Goal: Task Accomplishment & Management: Manage account settings

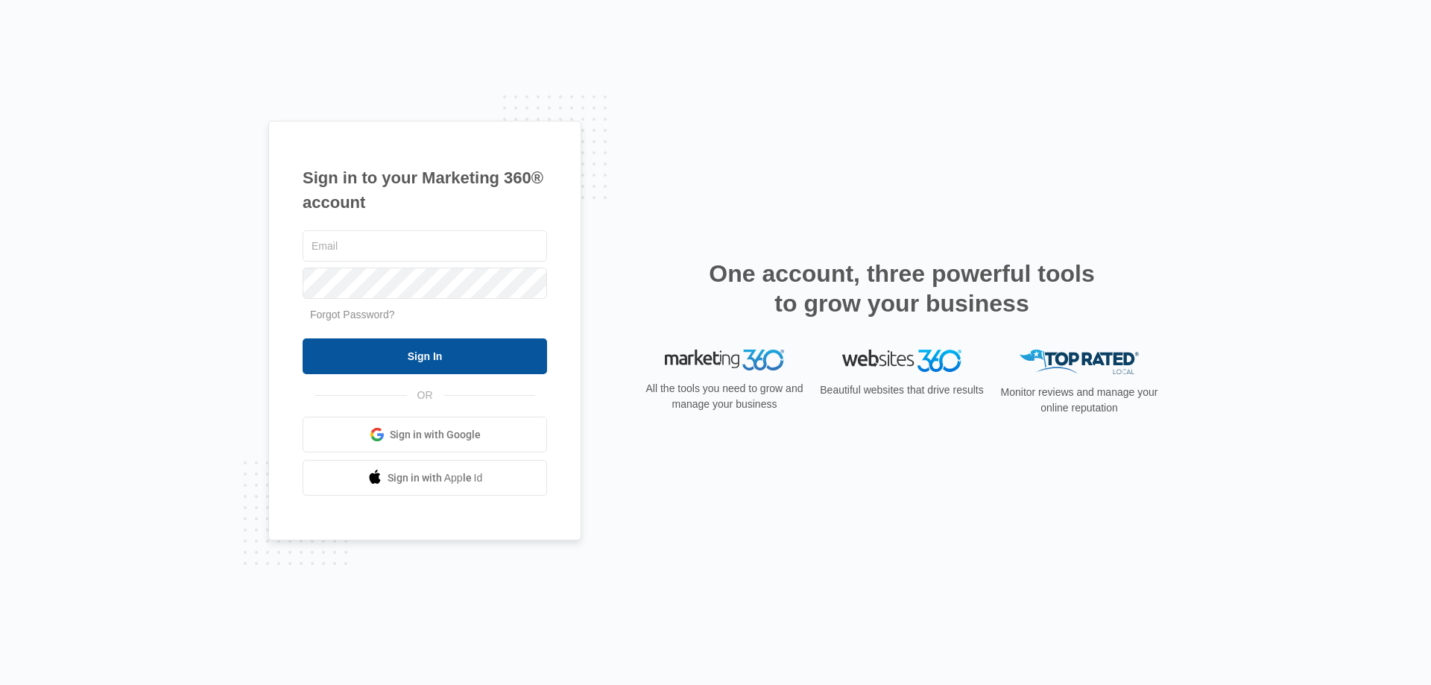
type input "[EMAIL_ADDRESS][DOMAIN_NAME]"
click at [431, 365] on input "Sign In" at bounding box center [425, 356] width 245 height 36
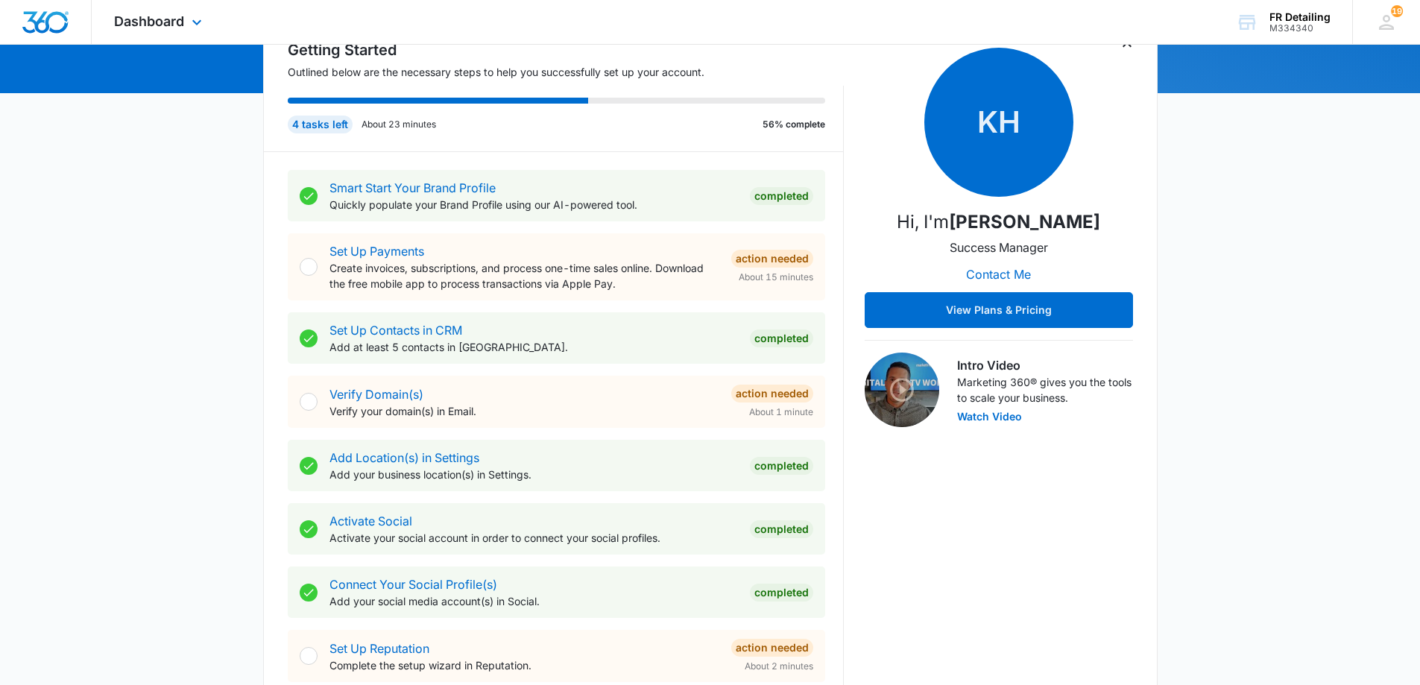
scroll to position [75, 0]
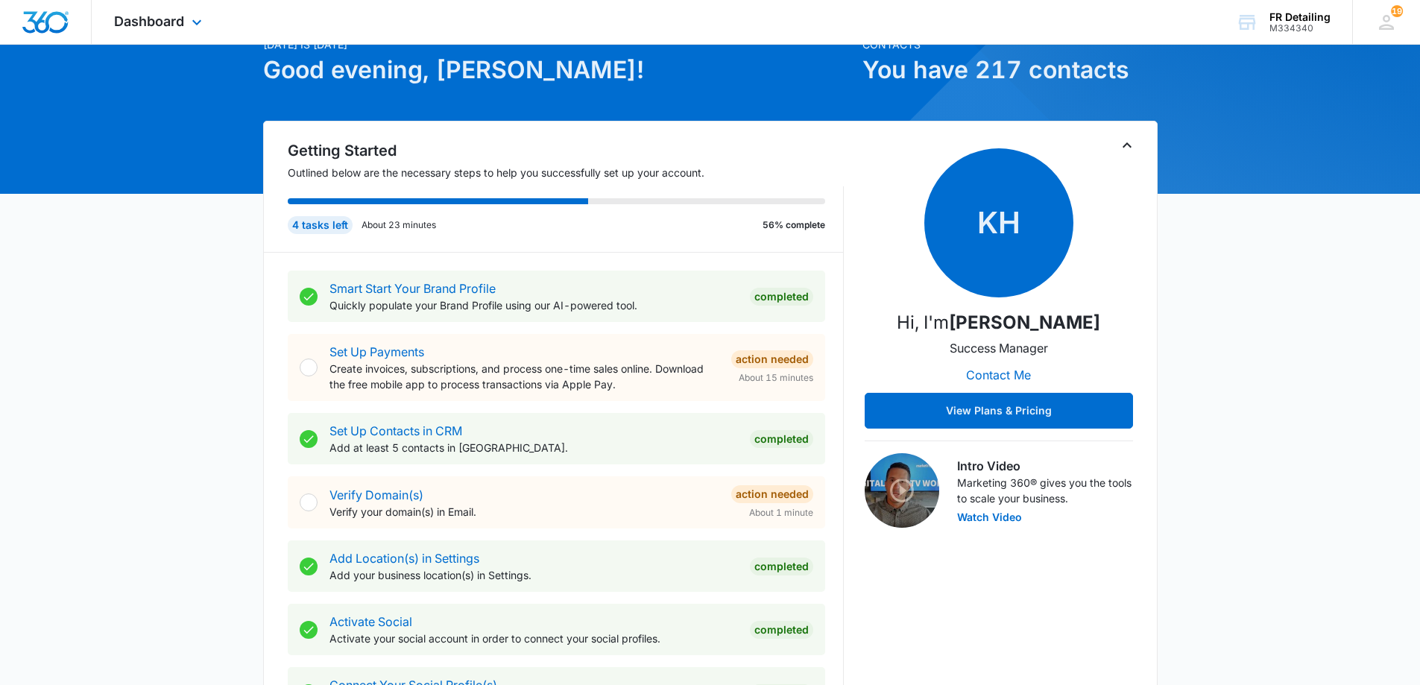
click at [43, 33] on img "Dashboard" at bounding box center [46, 22] width 48 height 22
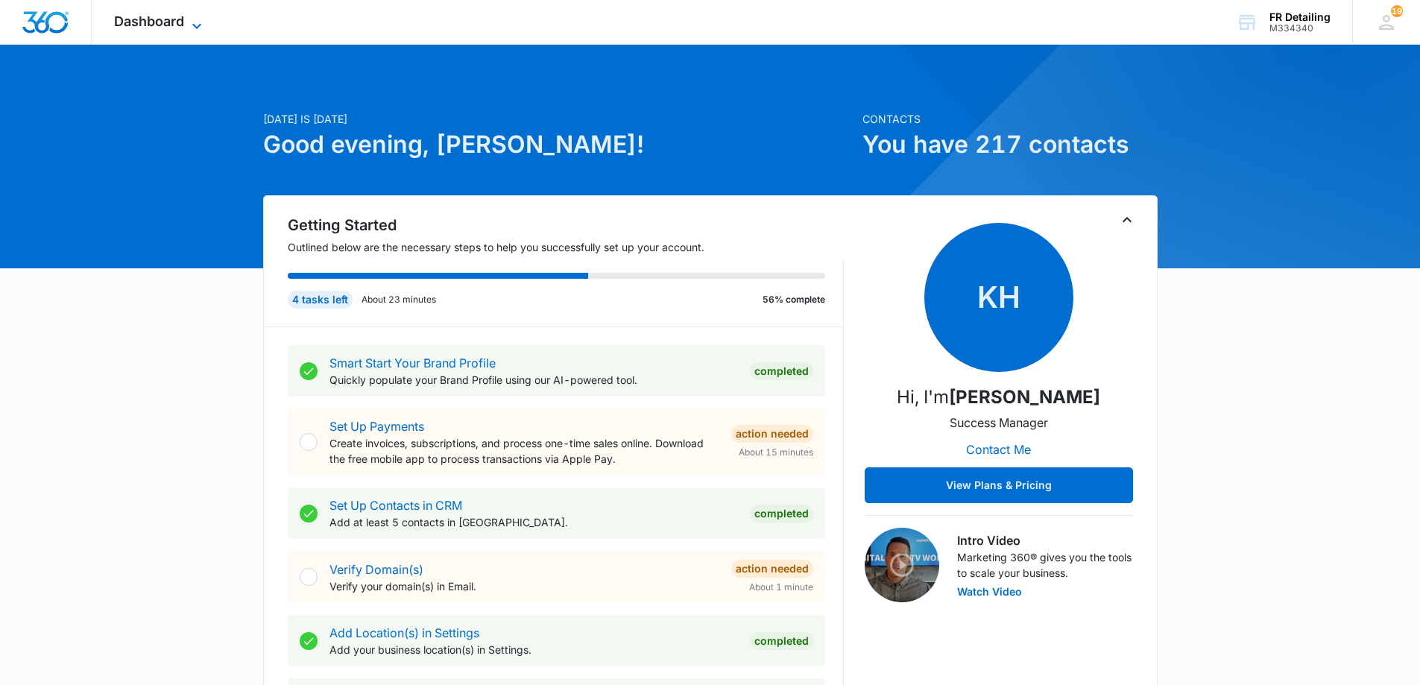
click at [145, 24] on span "Dashboard" at bounding box center [149, 21] width 70 height 16
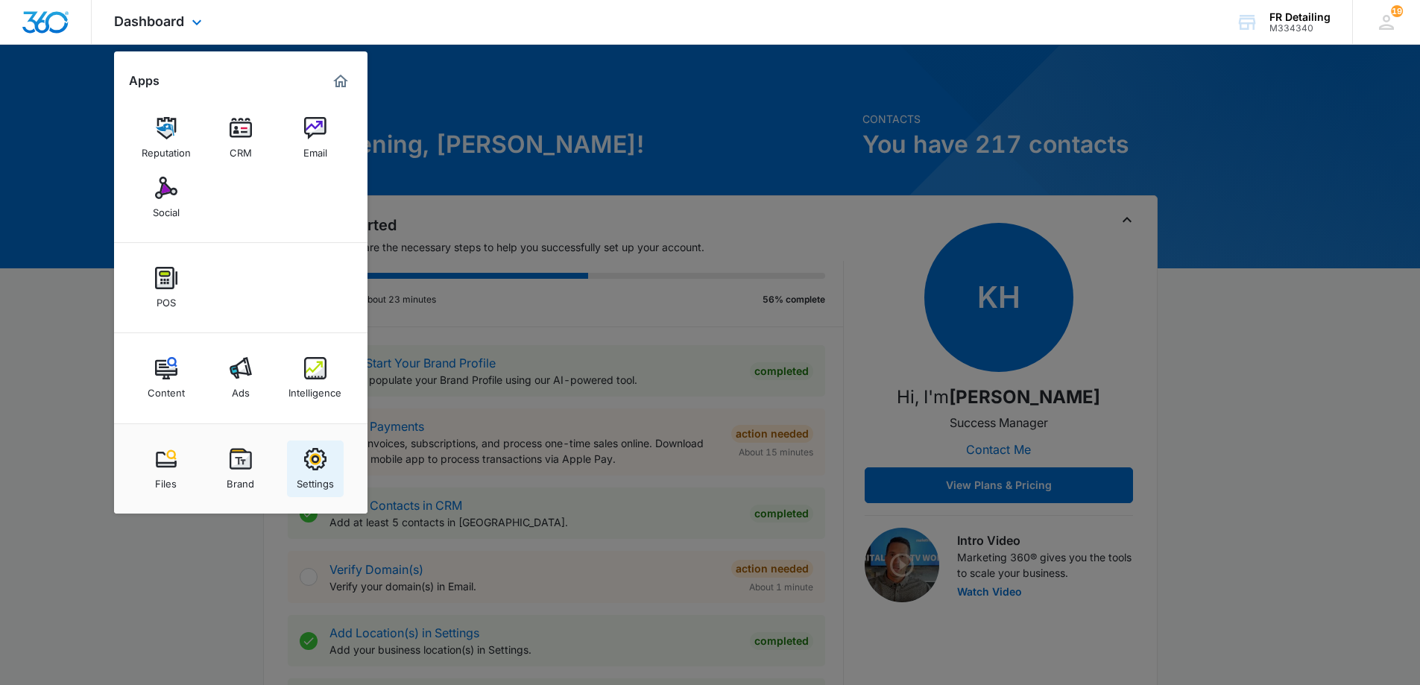
click at [304, 461] on img at bounding box center [315, 459] width 22 height 22
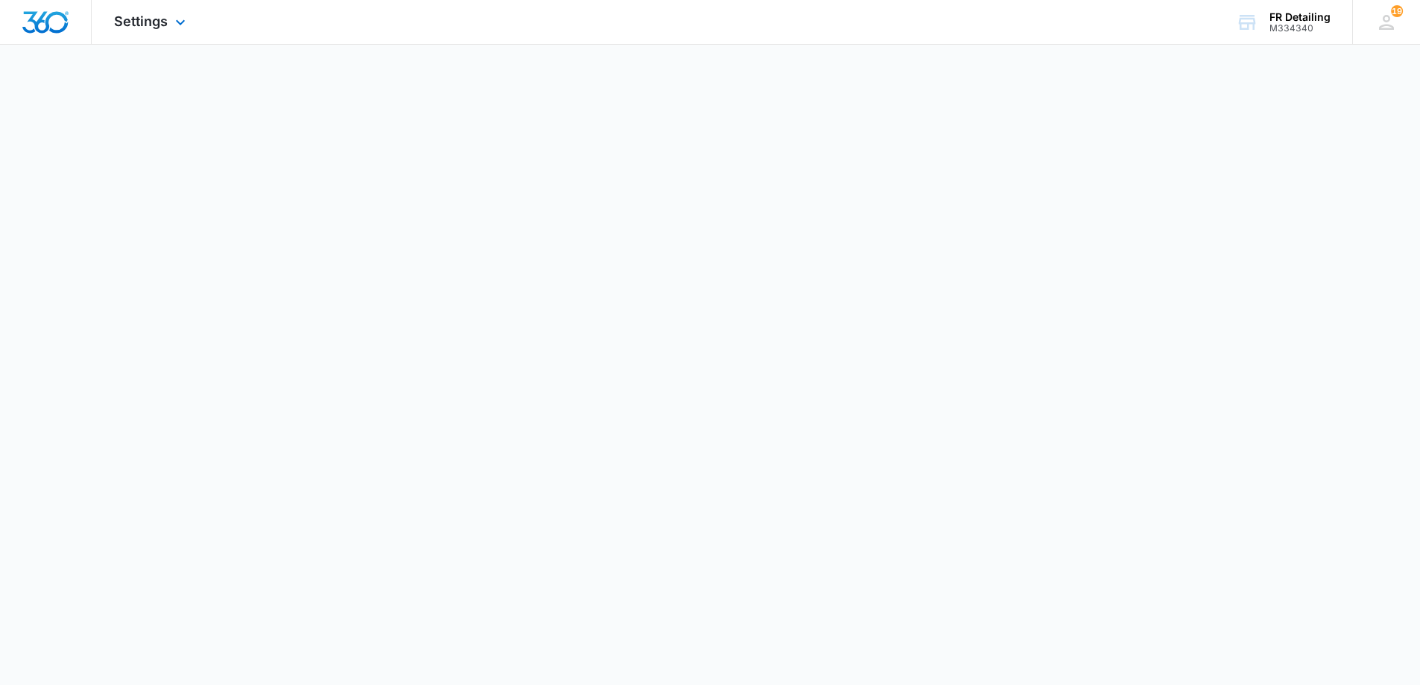
select select "44"
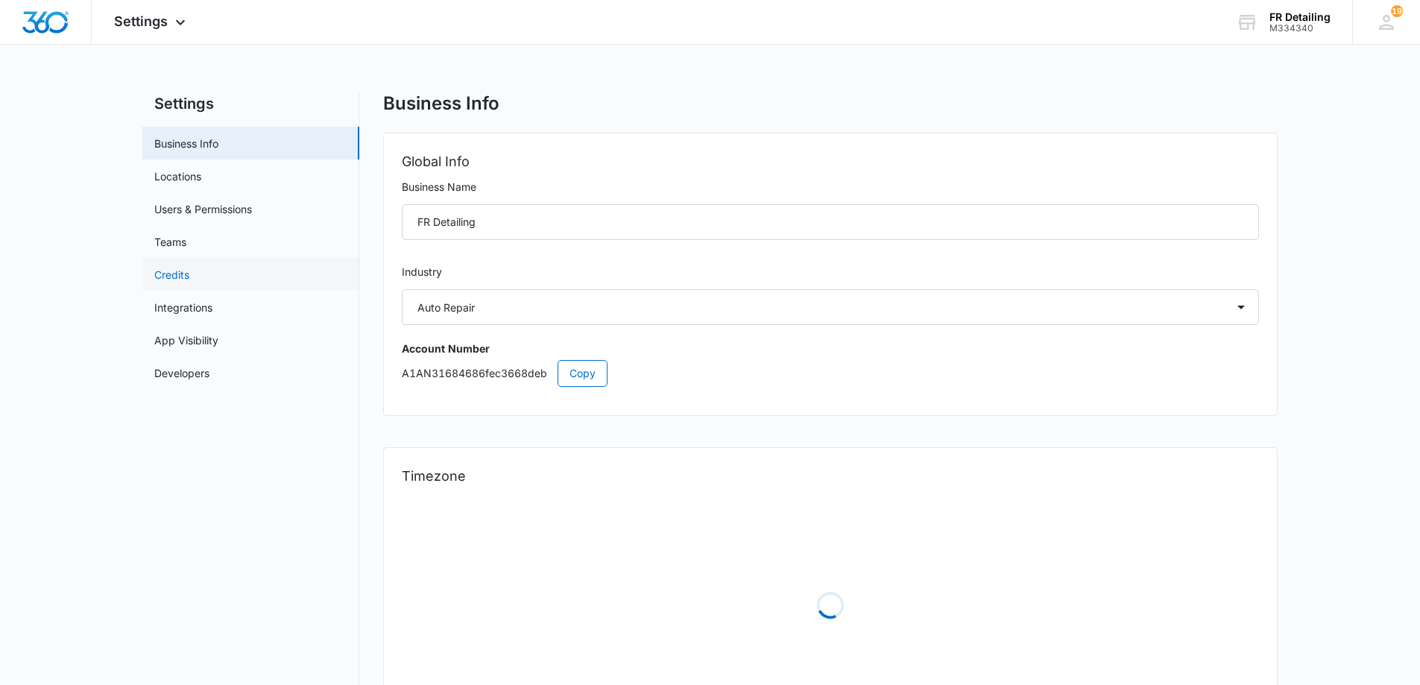
select select "US"
select select "America/New_York"
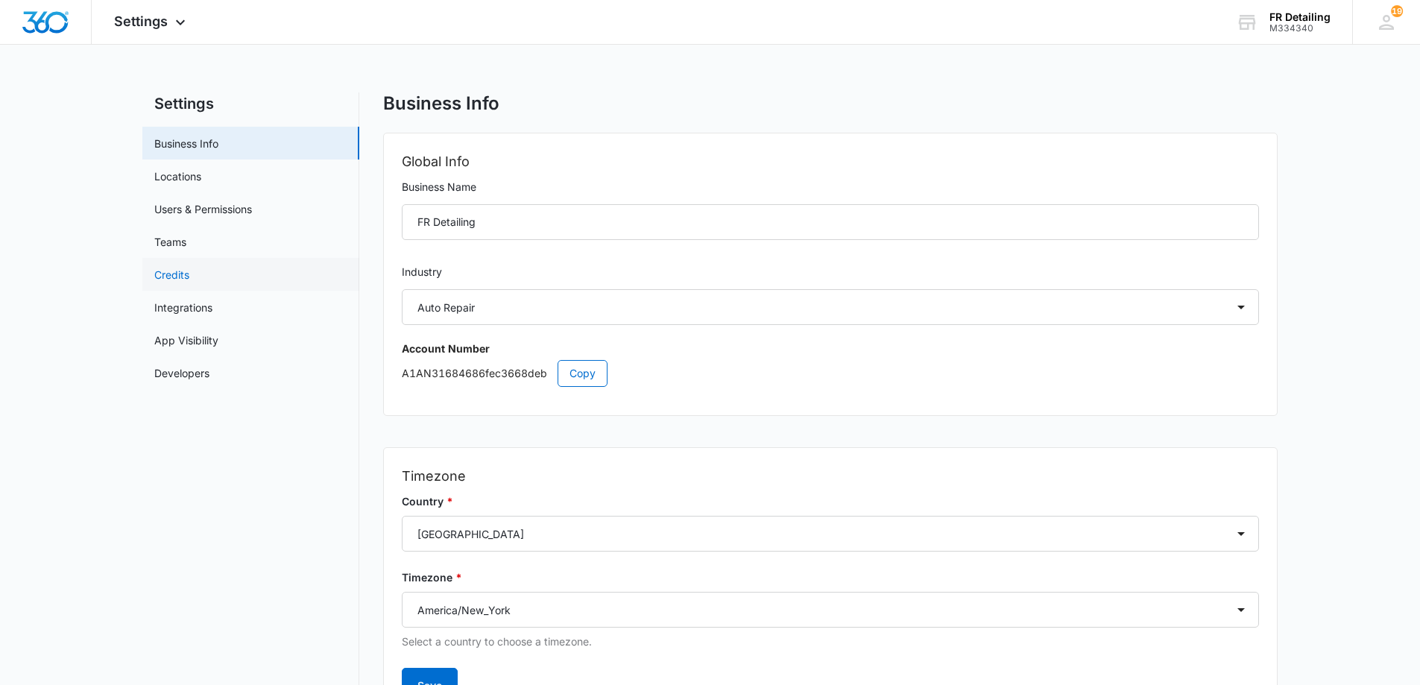
click at [189, 279] on link "Credits" at bounding box center [171, 275] width 35 height 16
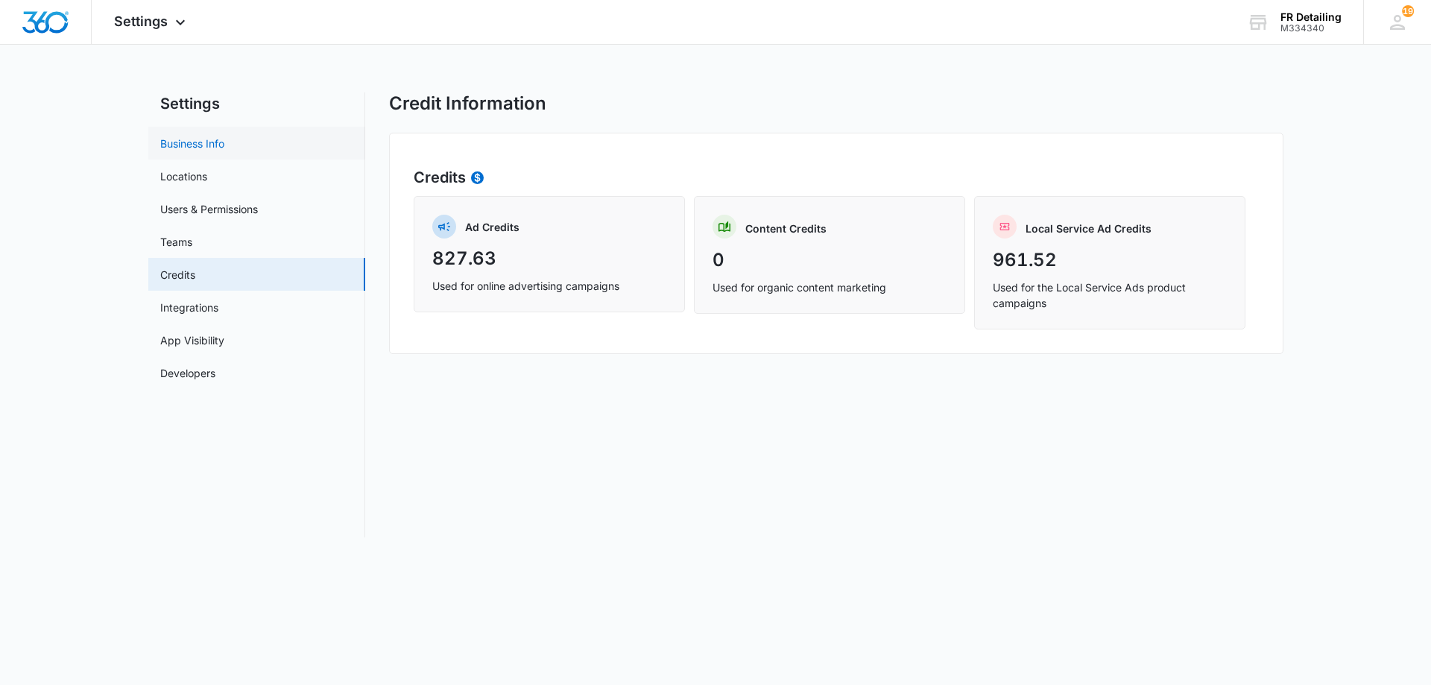
click at [200, 142] on link "Business Info" at bounding box center [192, 144] width 64 height 16
select select "44"
select select "US"
select select "America/New_York"
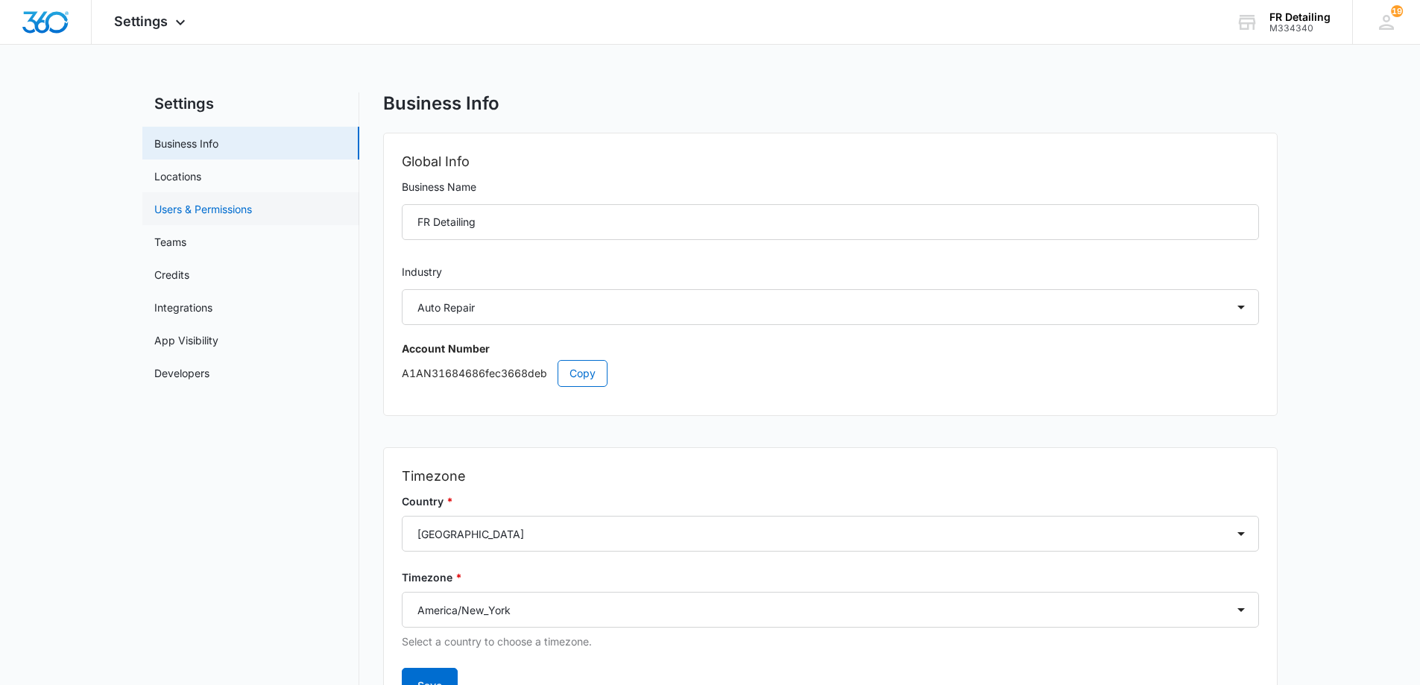
click at [193, 208] on link "Users & Permissions" at bounding box center [203, 209] width 98 height 16
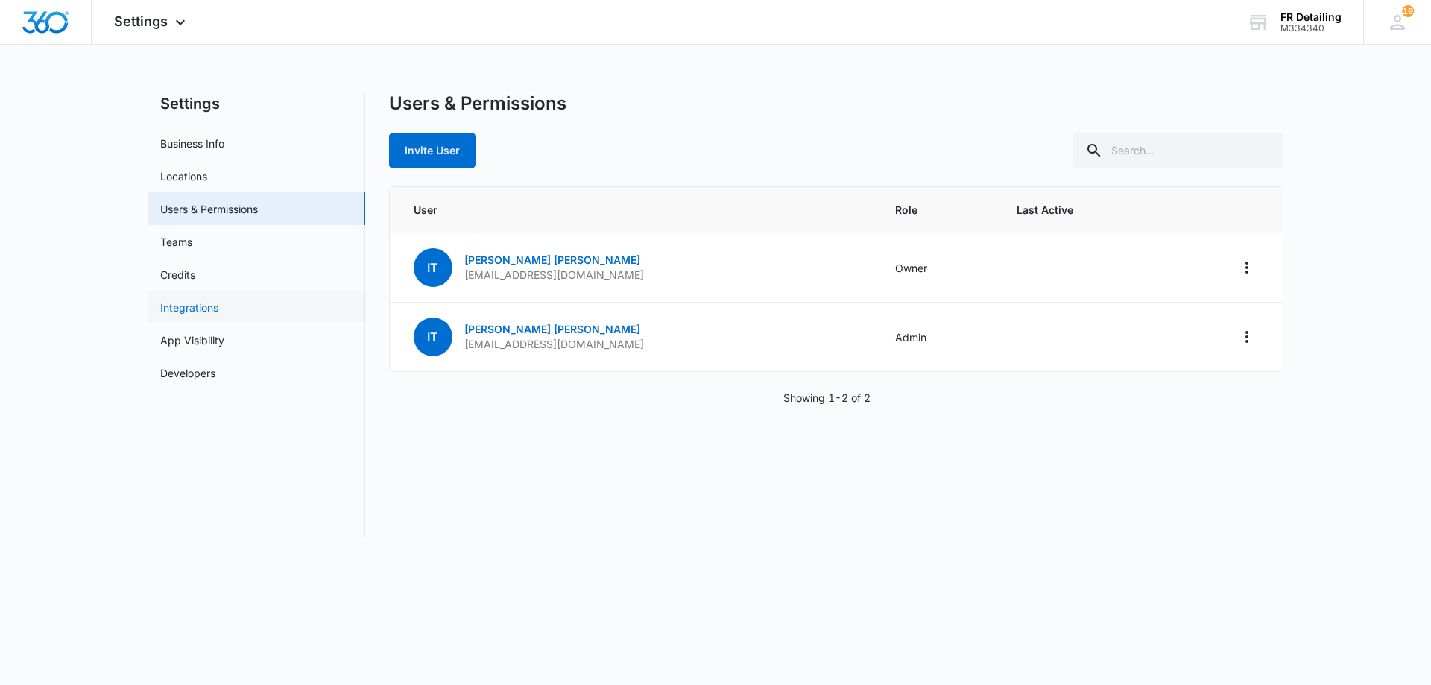
click at [205, 309] on link "Integrations" at bounding box center [189, 308] width 58 height 16
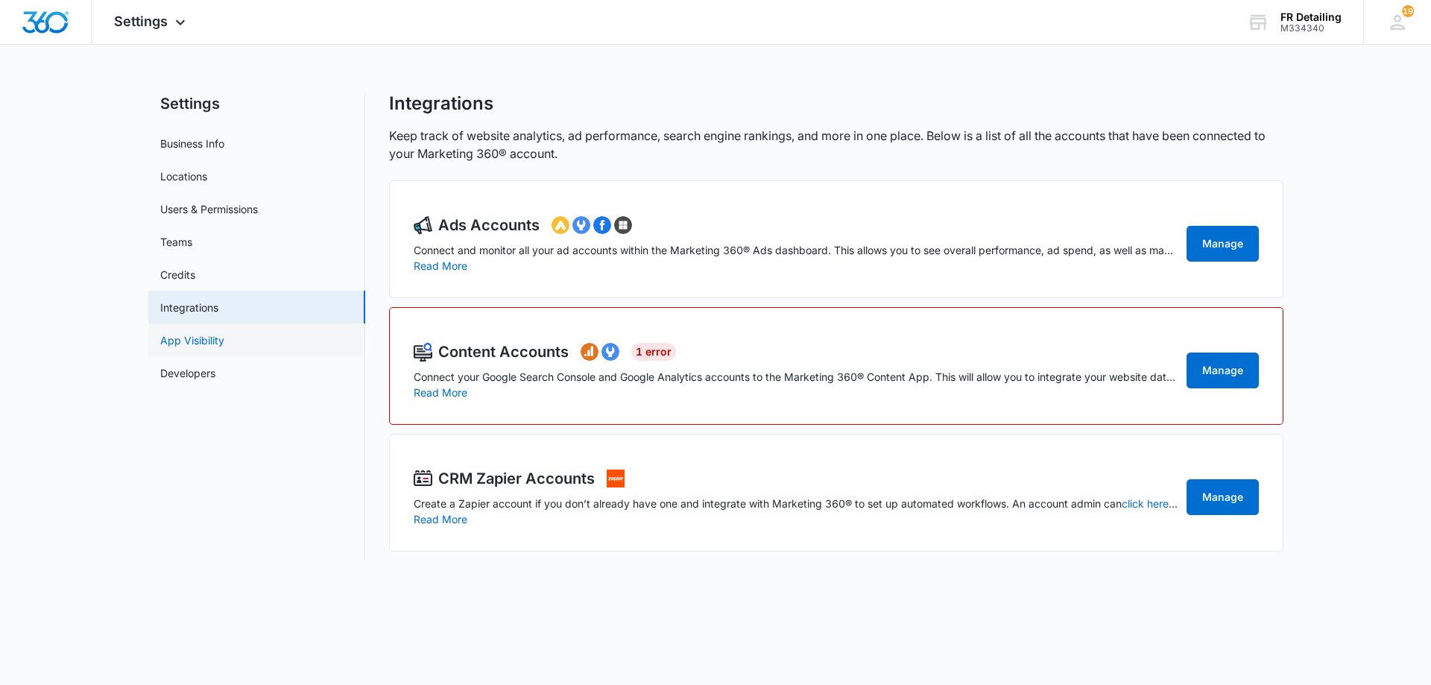
click at [215, 347] on link "App Visibility" at bounding box center [192, 341] width 64 height 16
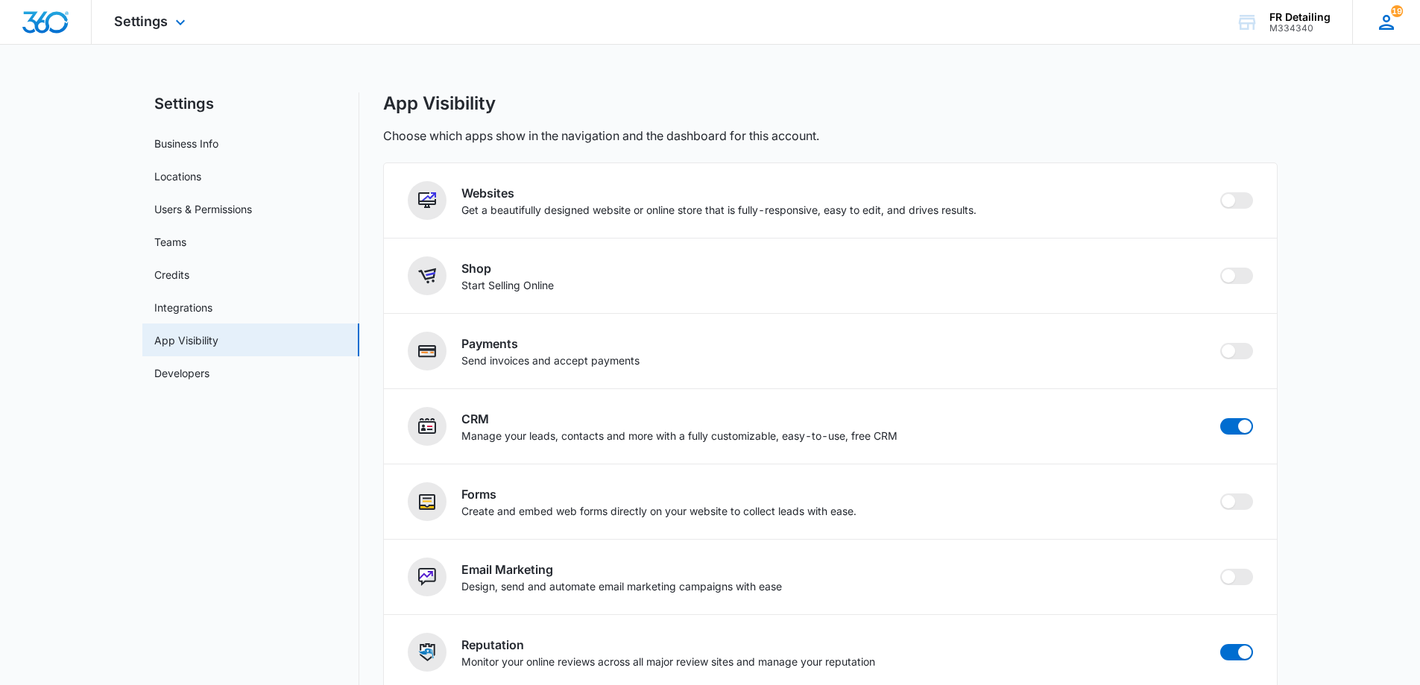
click at [1390, 28] on icon at bounding box center [1386, 22] width 22 height 22
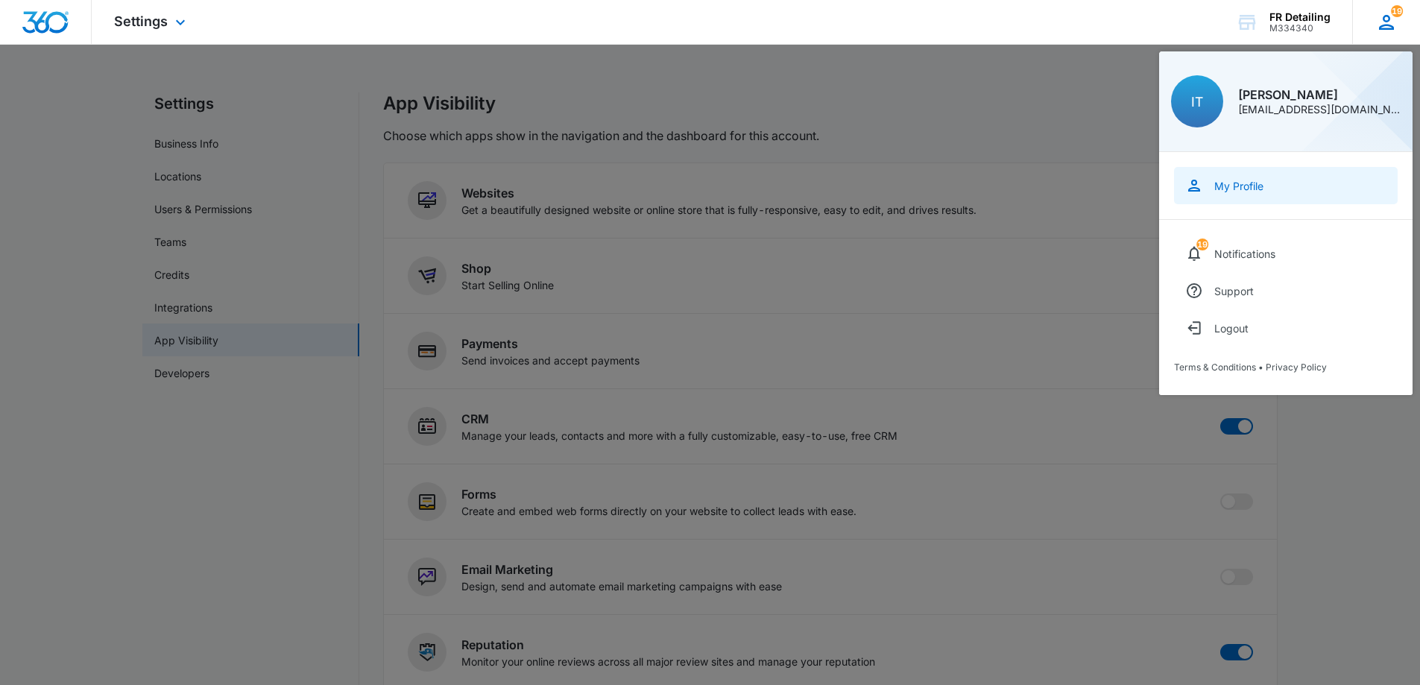
click at [1228, 197] on link "My Profile" at bounding box center [1286, 185] width 224 height 37
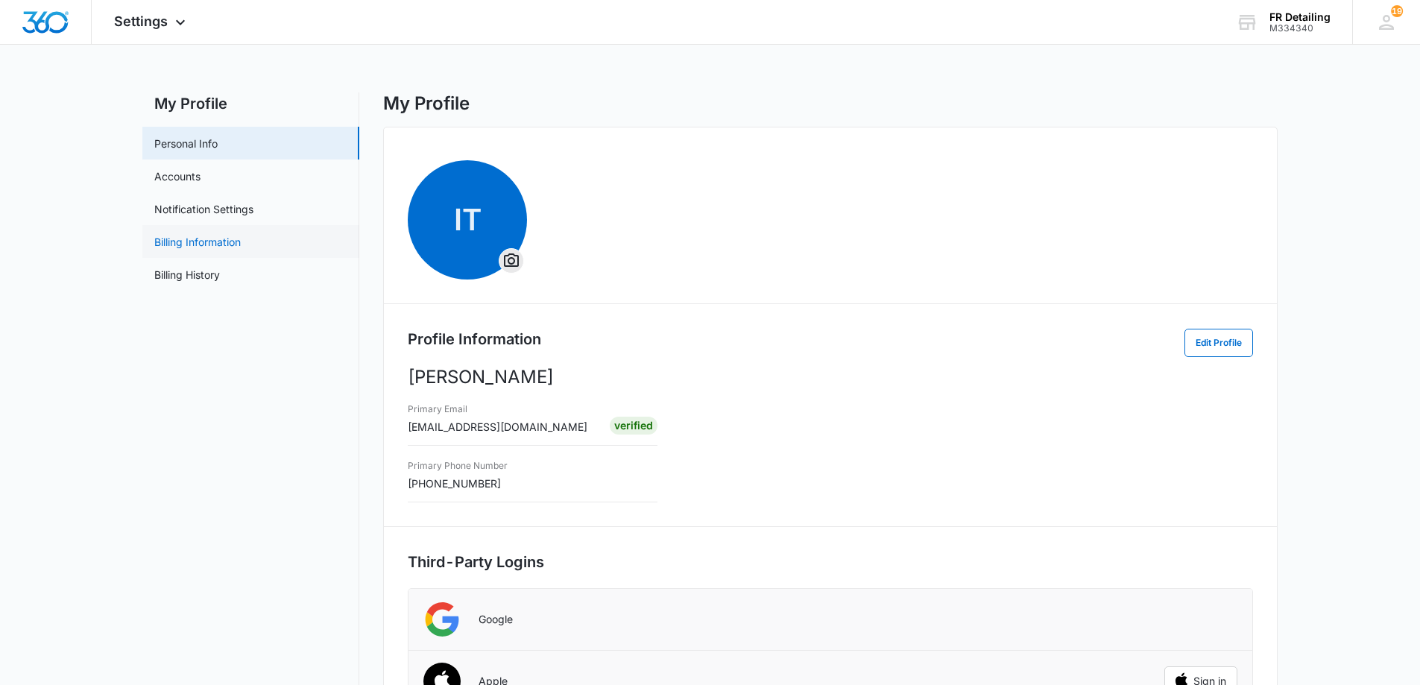
click at [241, 238] on link "Billing Information" at bounding box center [197, 242] width 86 height 16
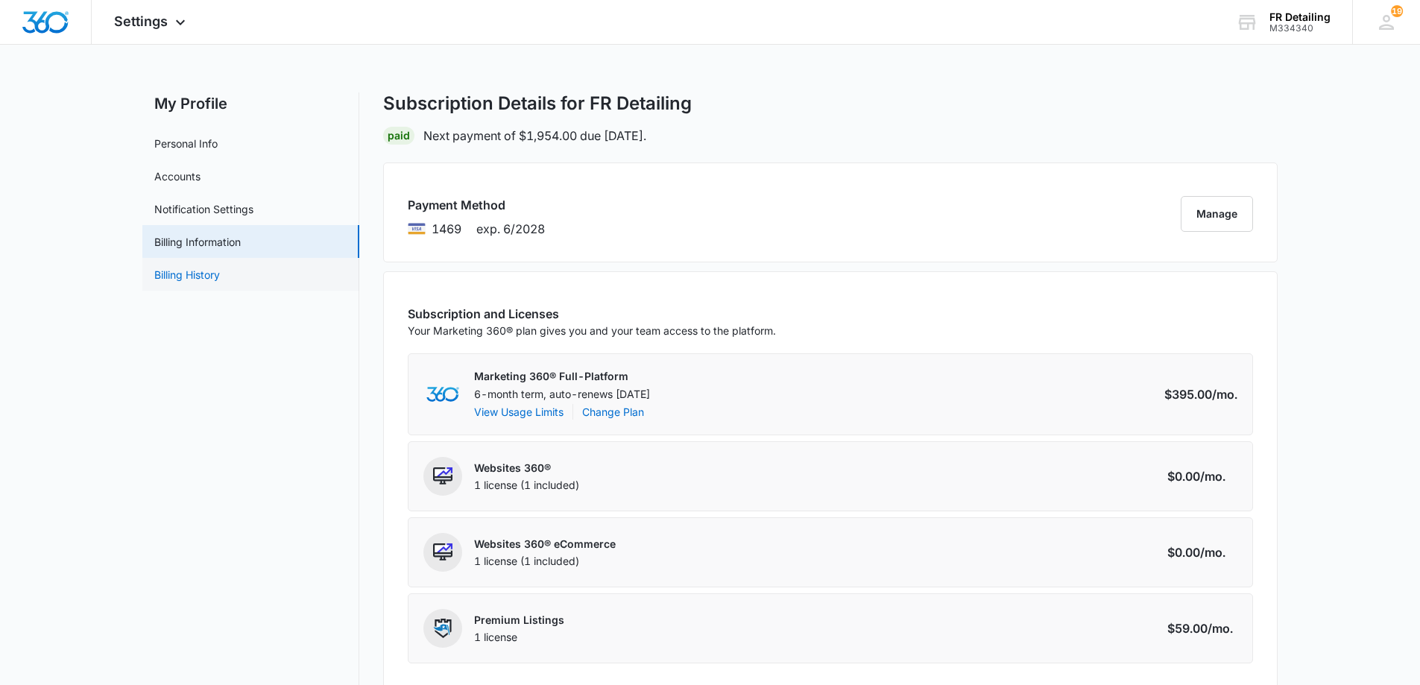
click at [220, 268] on link "Billing History" at bounding box center [187, 275] width 66 height 16
